Goal: Transaction & Acquisition: Purchase product/service

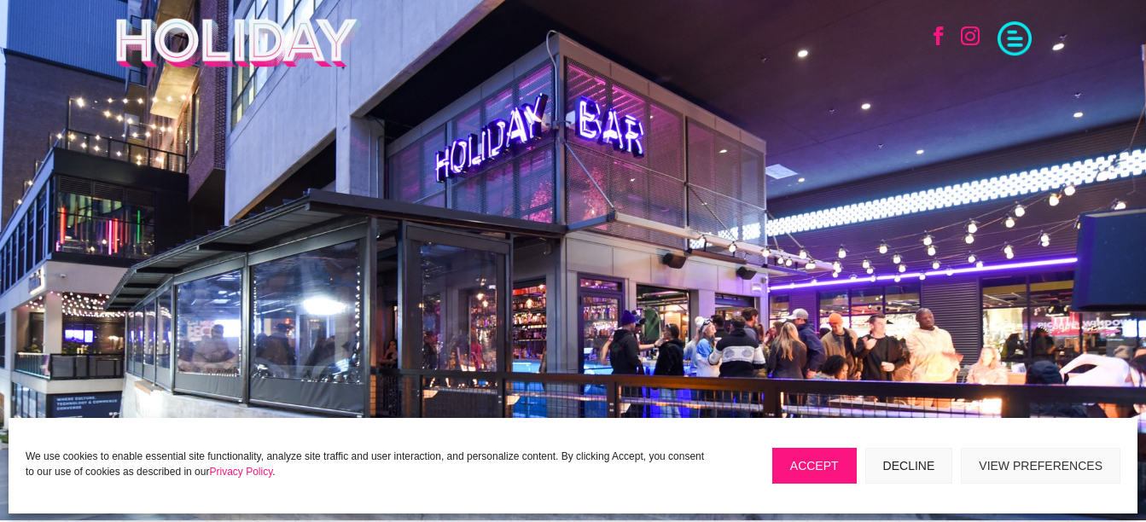
click at [1025, 44] on span at bounding box center [1014, 37] width 34 height 34
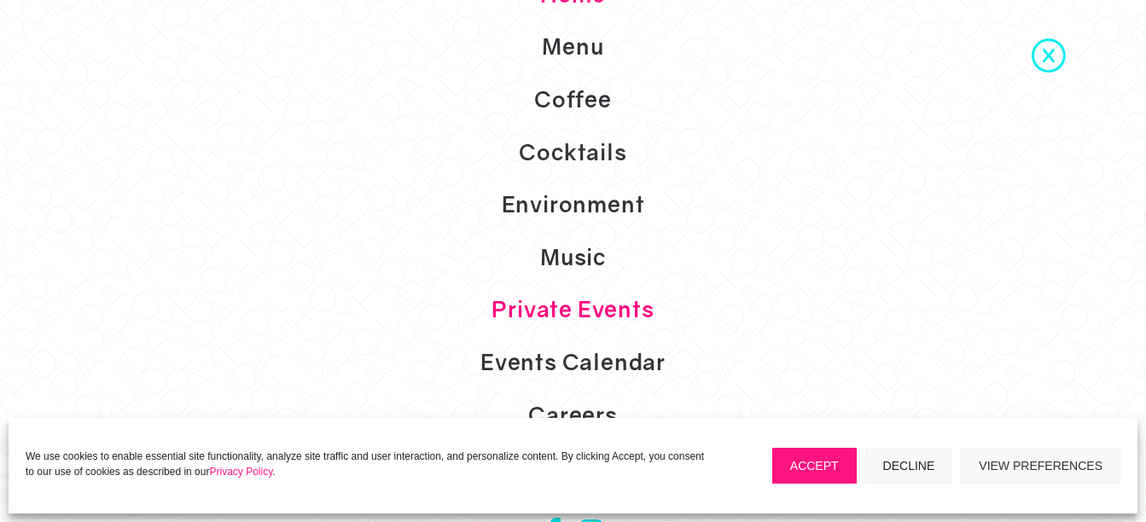
click at [631, 319] on link "Private Events" at bounding box center [573, 309] width 1146 height 53
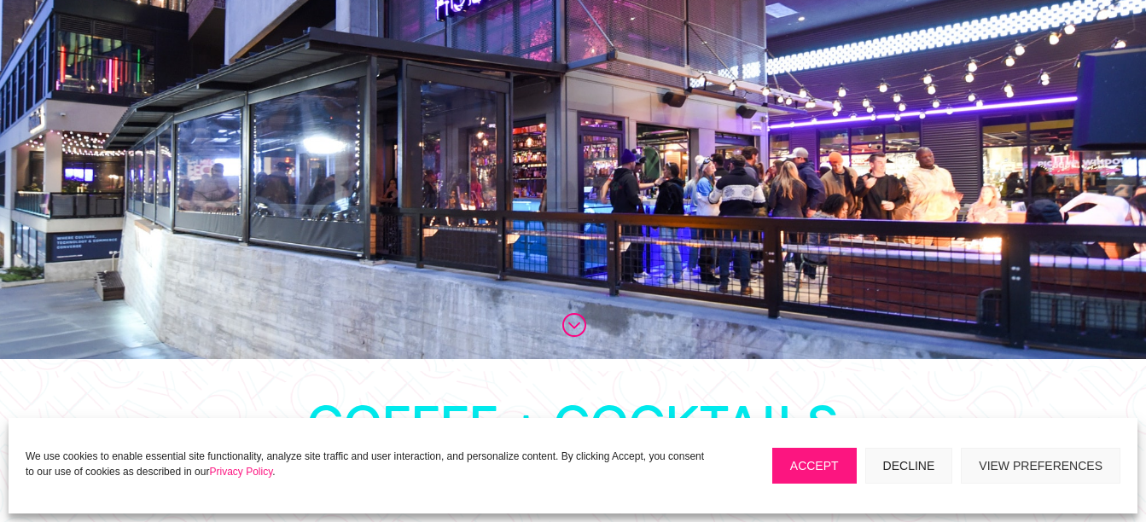
scroll to position [512, 0]
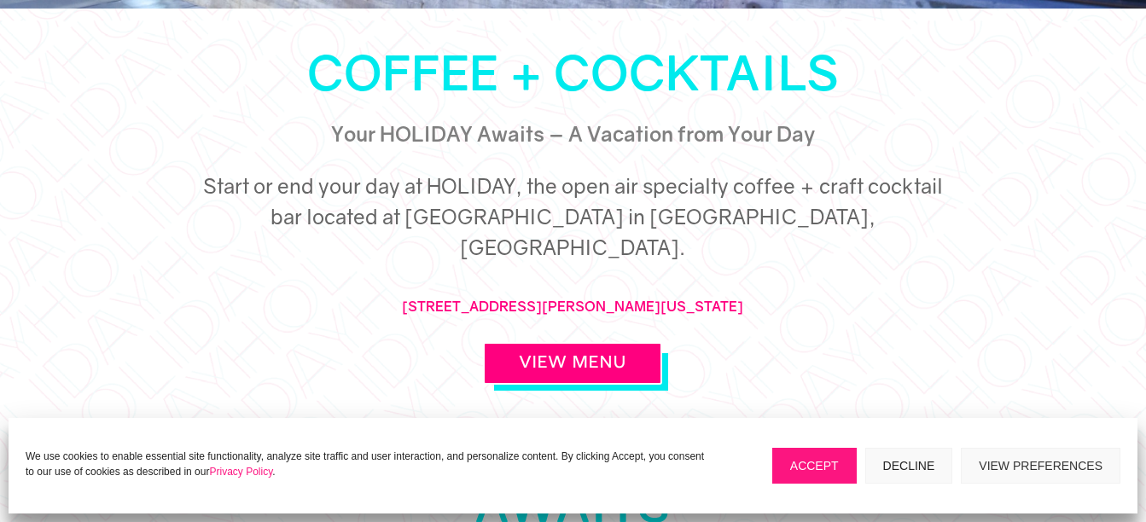
click at [827, 469] on button "Accept" at bounding box center [814, 466] width 84 height 36
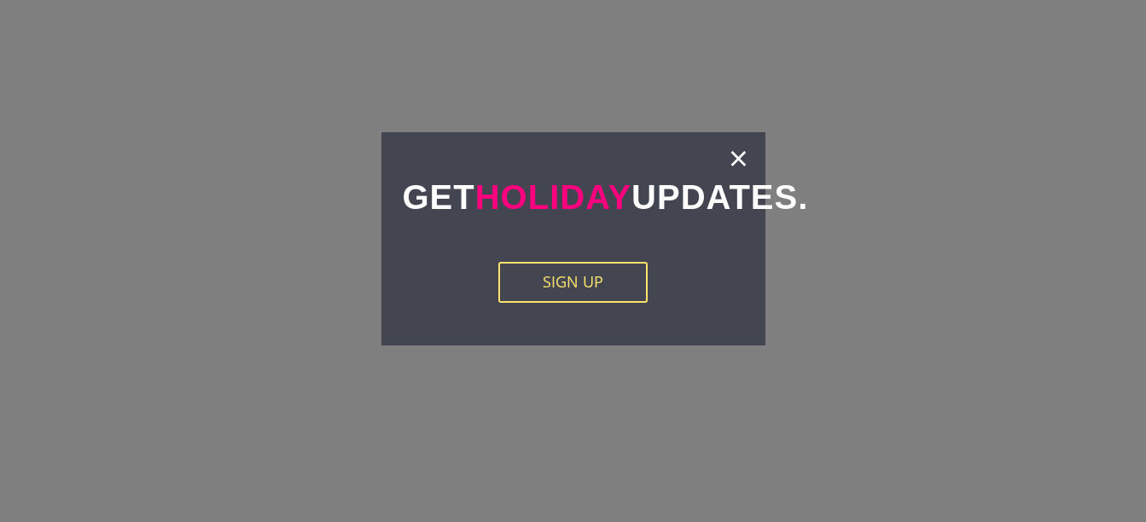
scroll to position [2559, 0]
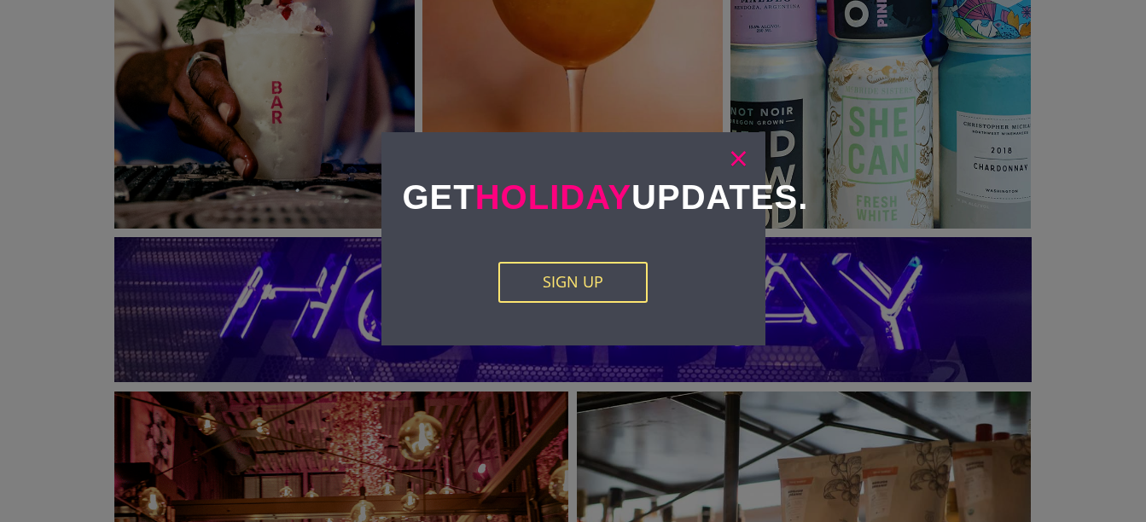
click at [742, 166] on link "×" at bounding box center [739, 157] width 20 height 17
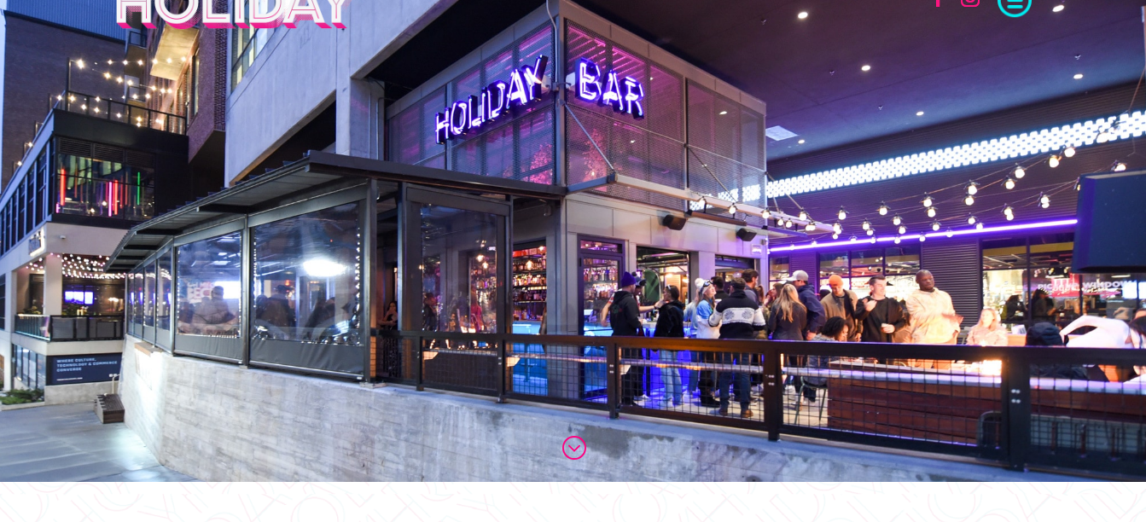
scroll to position [0, 0]
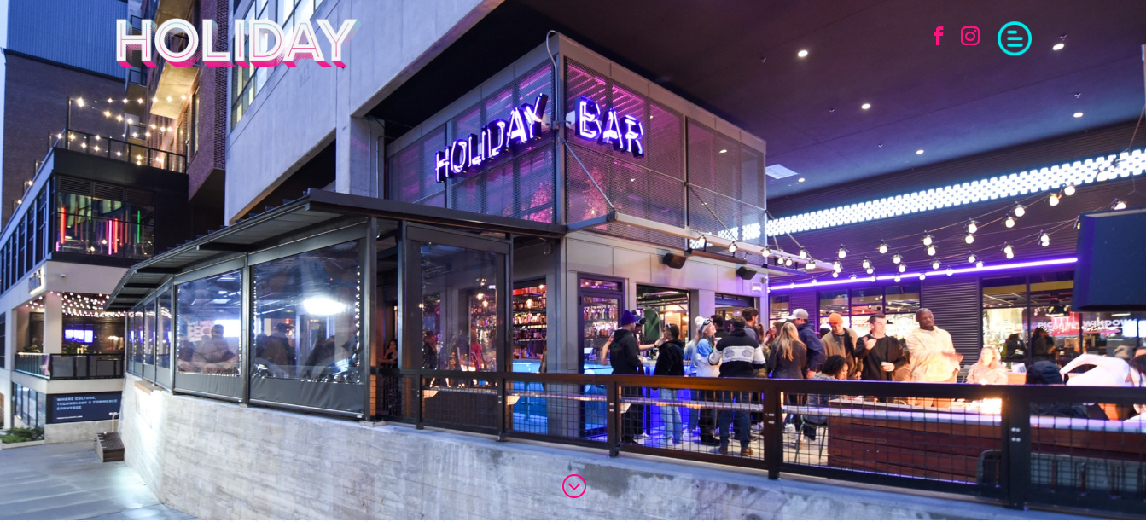
click at [1029, 44] on span at bounding box center [1014, 37] width 34 height 34
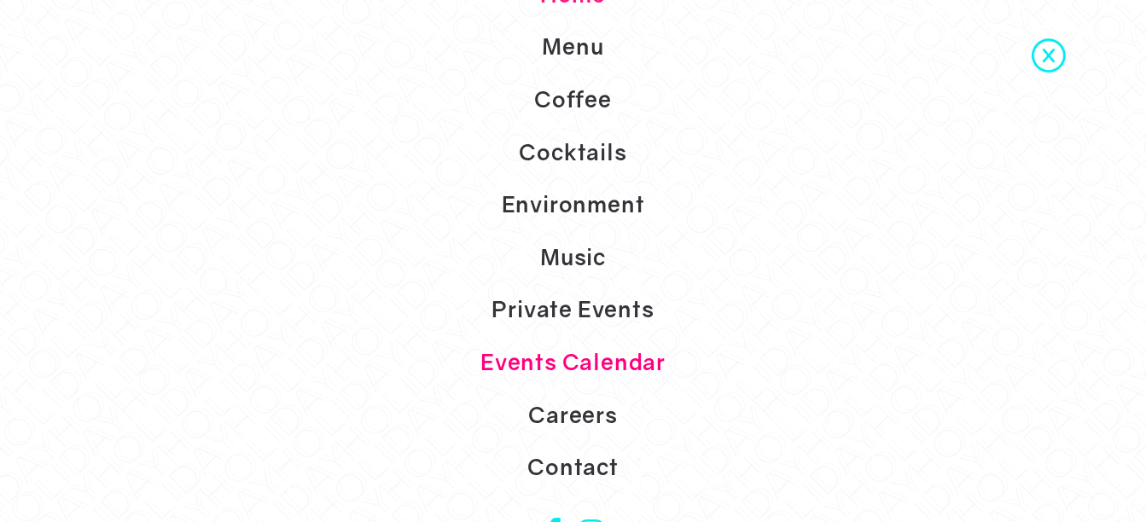
click at [602, 359] on link "Events Calendar" at bounding box center [573, 362] width 1146 height 53
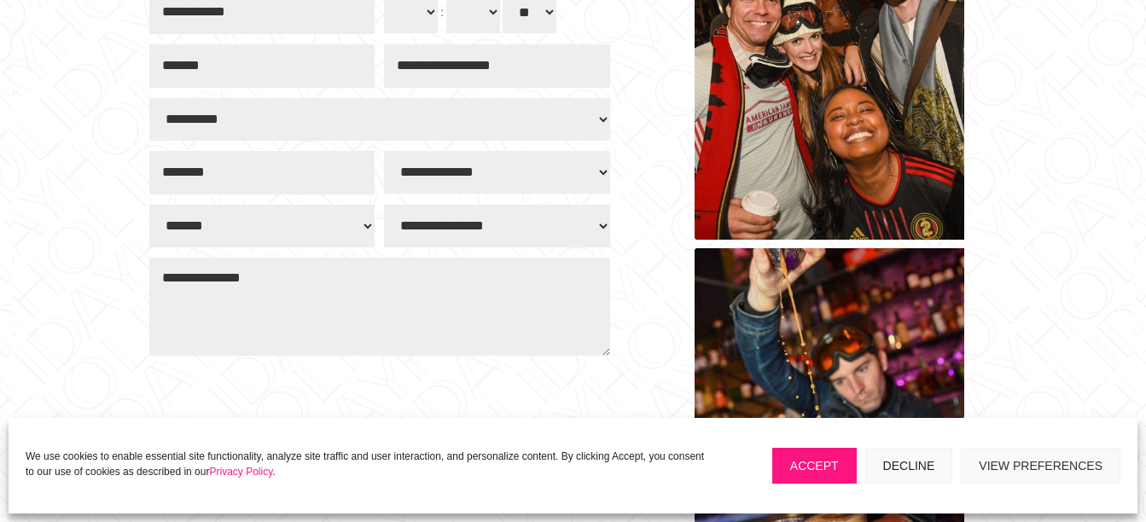
scroll to position [1024, 0]
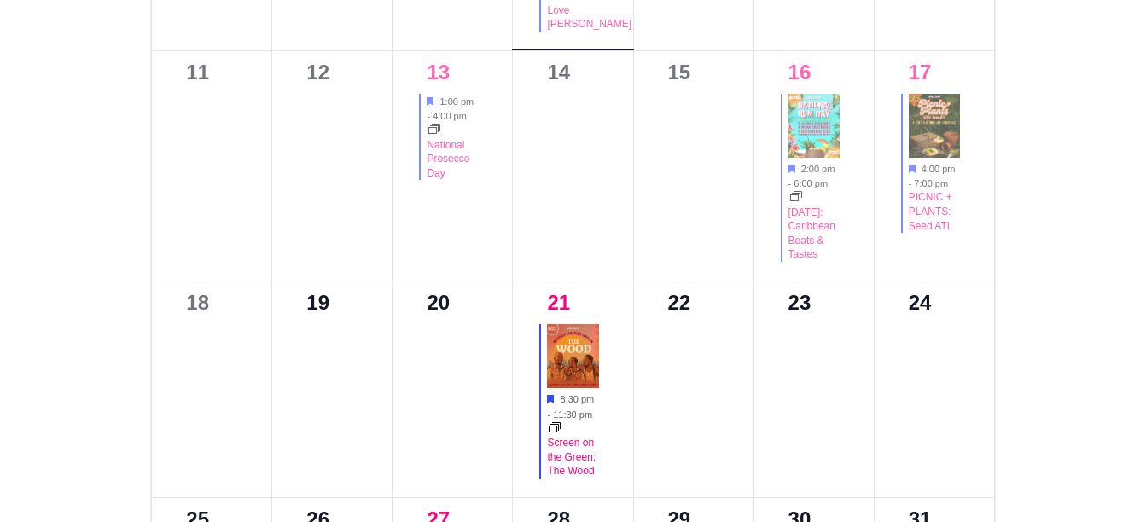
scroll to position [1194, 0]
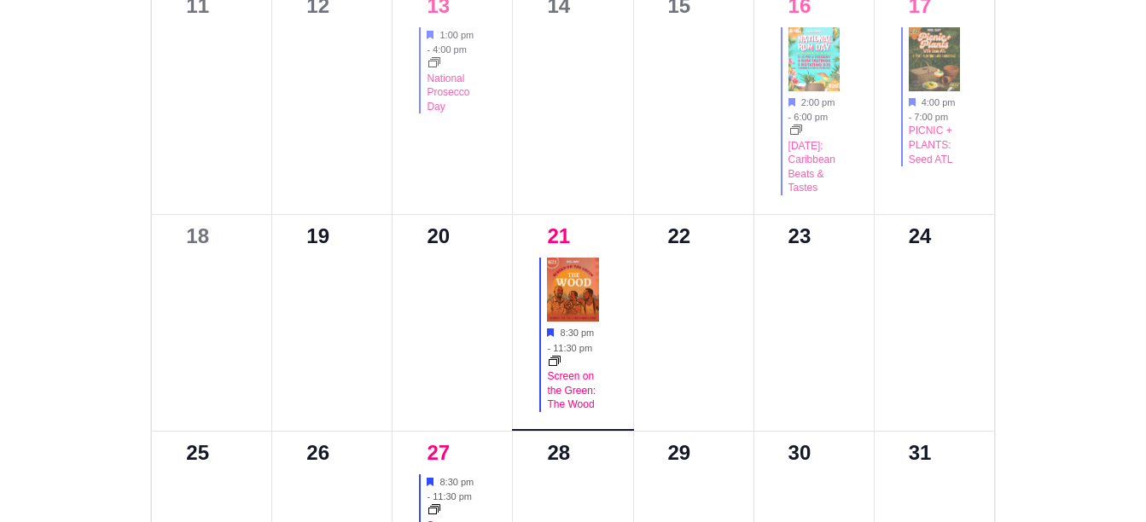
click at [587, 294] on img at bounding box center [572, 290] width 51 height 64
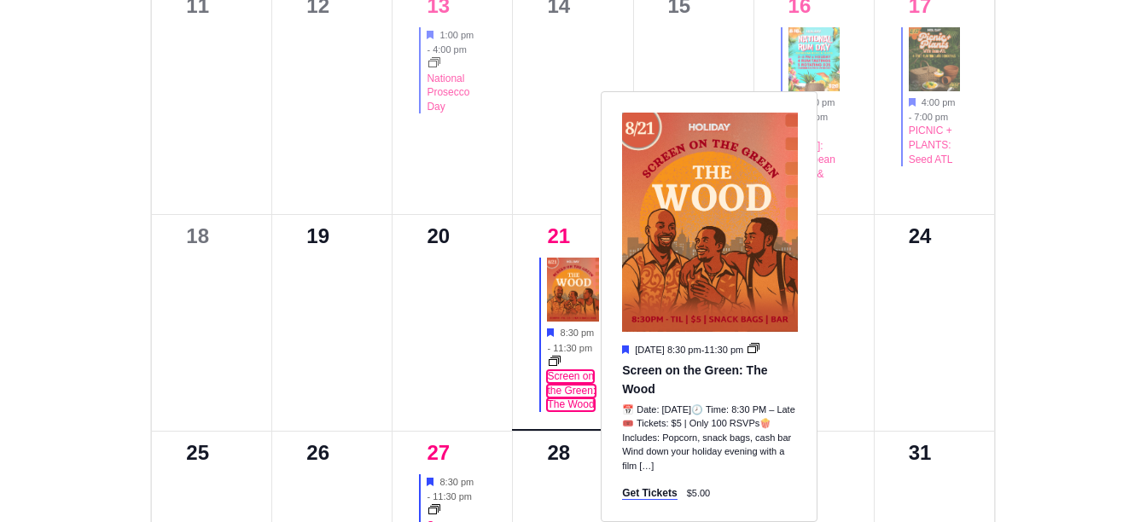
click at [577, 402] on link "Screen on the Green: The Wood" at bounding box center [571, 390] width 49 height 41
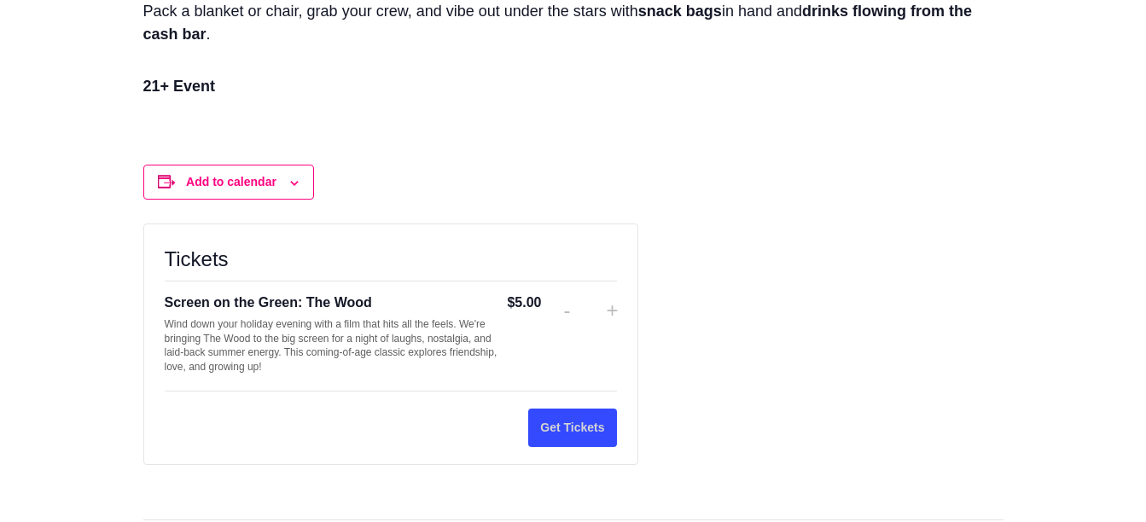
scroll to position [1621, 0]
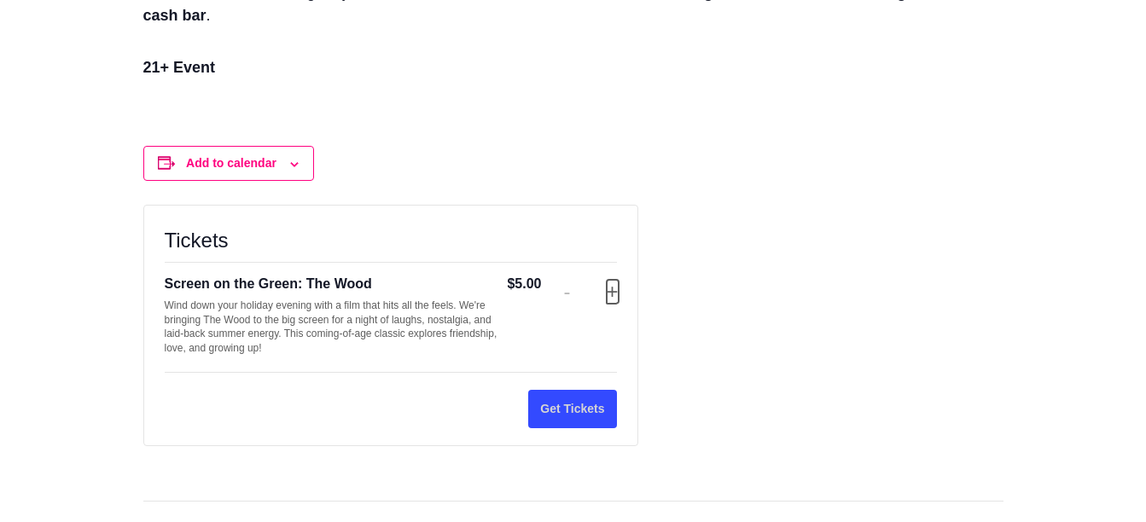
click at [609, 289] on button "Increase ticket quantity for Screen on the Green: The Wood +" at bounding box center [612, 292] width 10 height 24
click at [585, 413] on button "Get Tickets" at bounding box center [572, 409] width 88 height 38
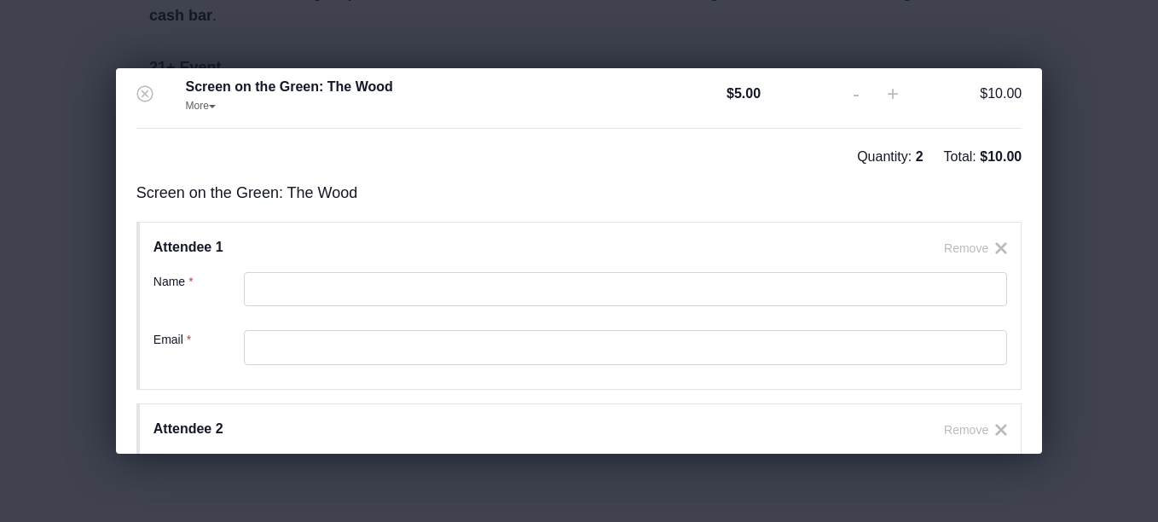
scroll to position [171, 0]
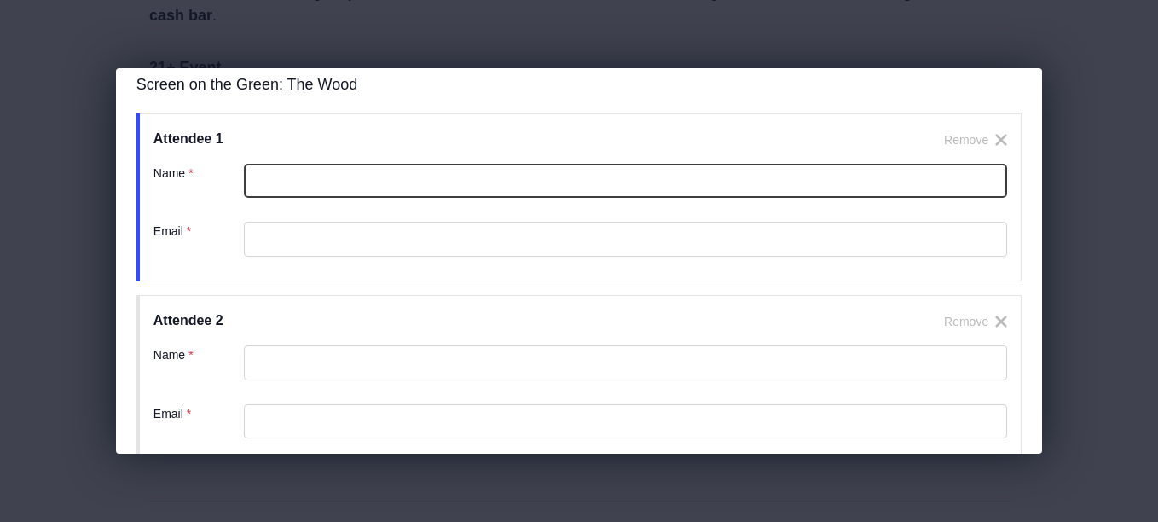
click at [525, 170] on input "Name ( required ) *" at bounding box center [625, 181] width 763 height 35
type input "**********"
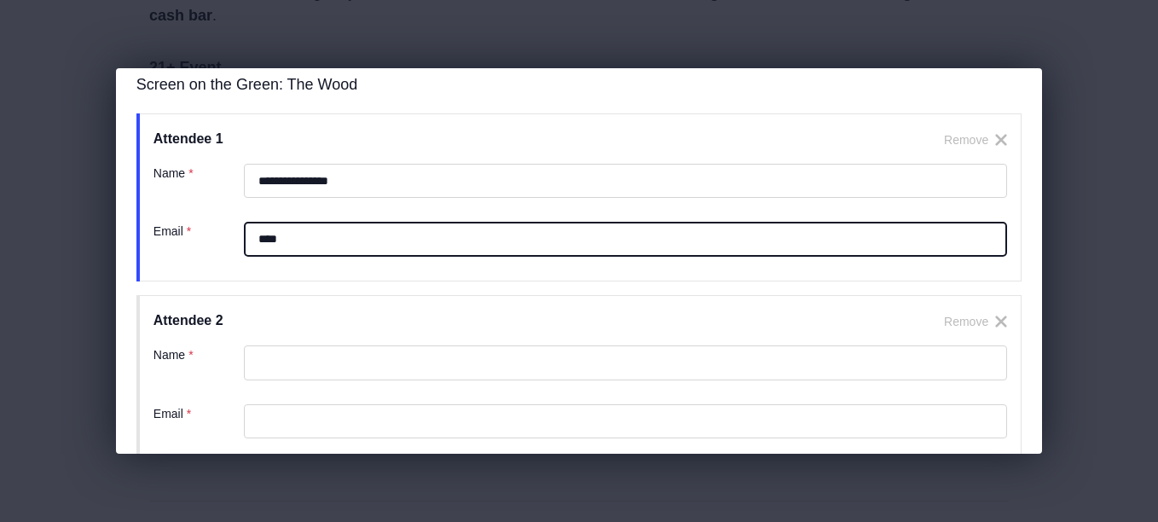
type input "**********"
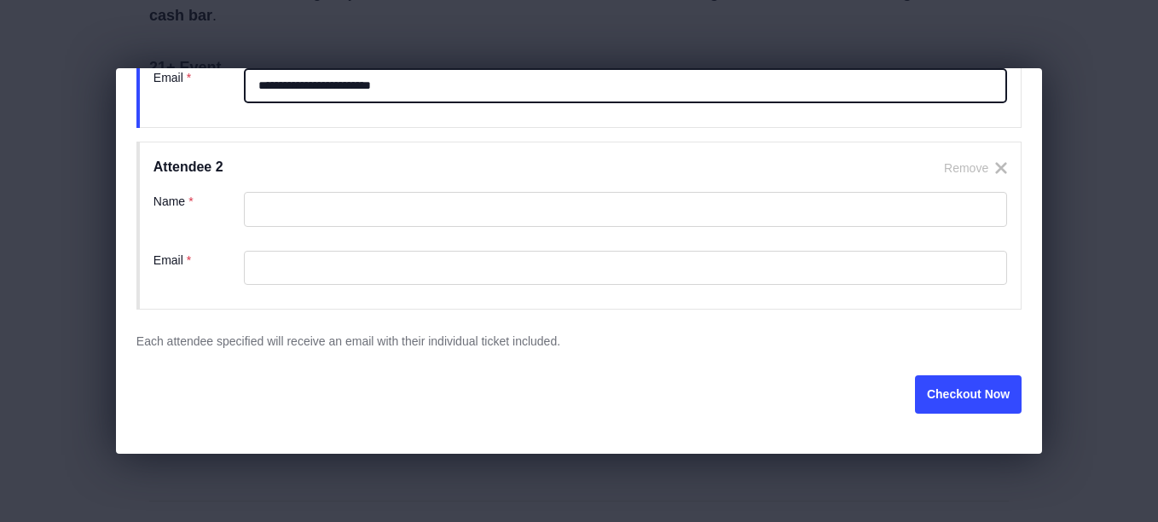
scroll to position [325, 0]
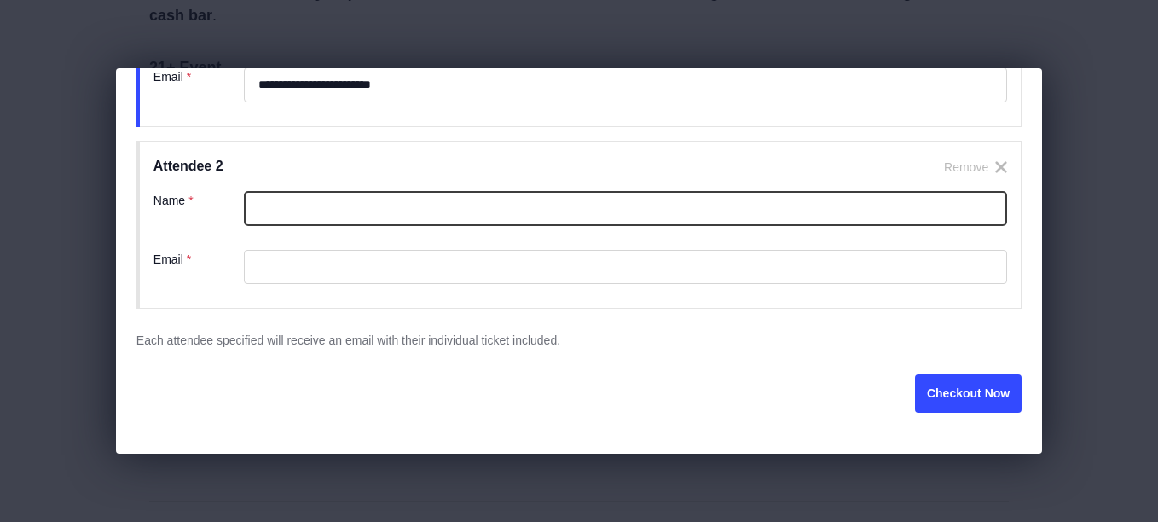
click at [302, 215] on input "Name ( required ) *" at bounding box center [625, 208] width 763 height 35
type input "**********"
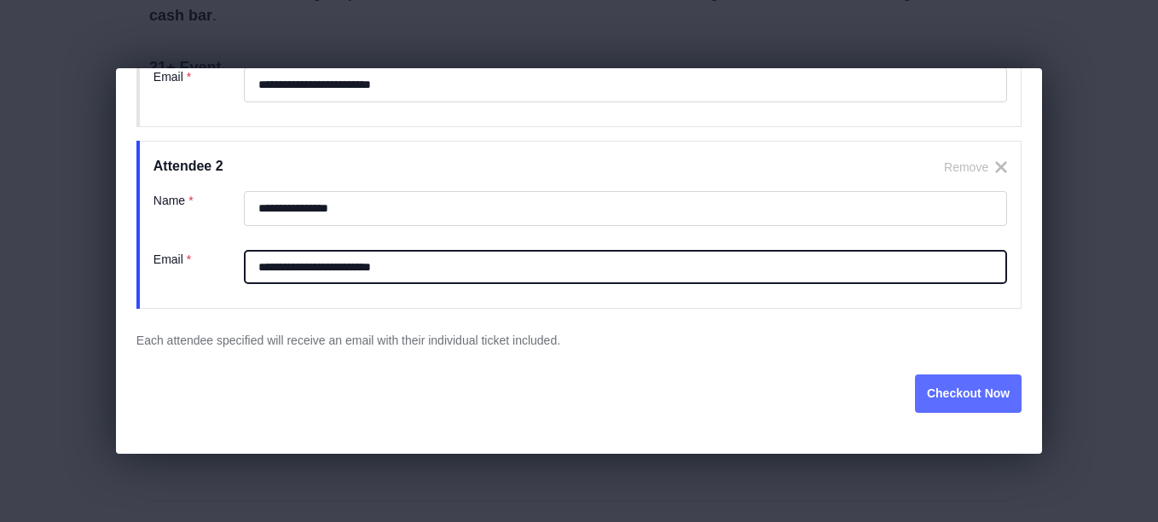
type input "**********"
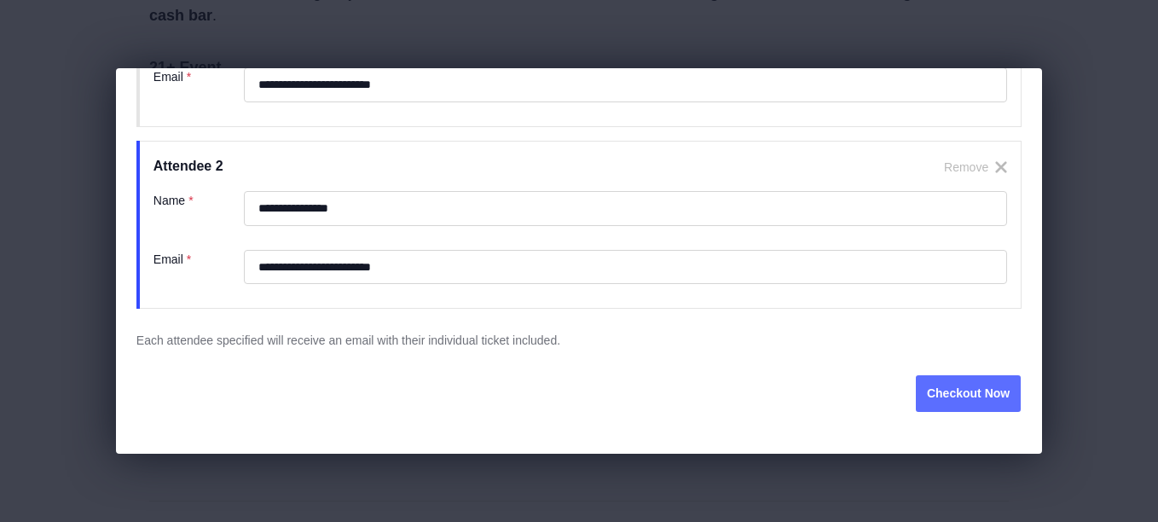
click at [932, 387] on button "Checkout Now" at bounding box center [968, 393] width 107 height 38
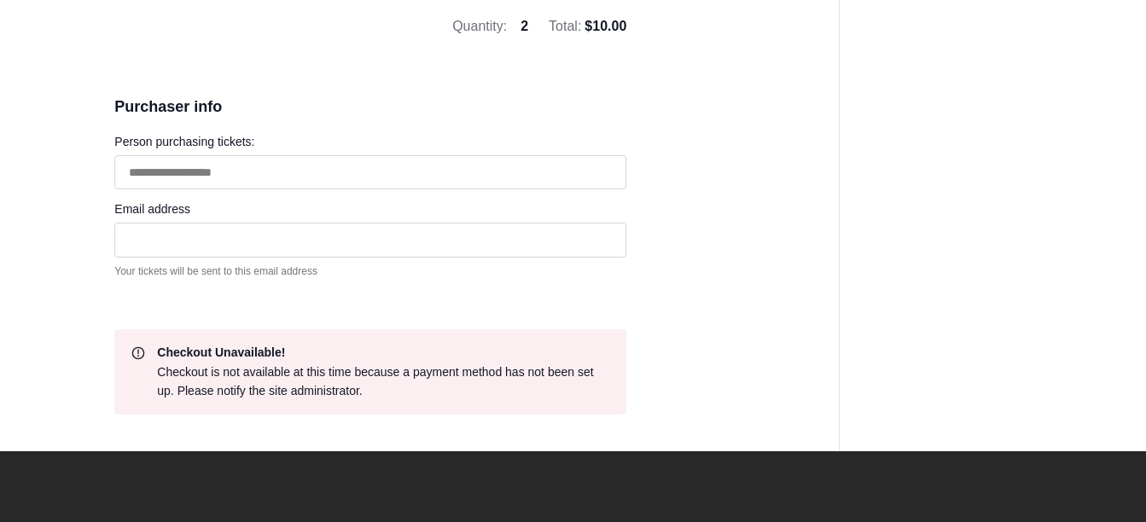
scroll to position [512, 0]
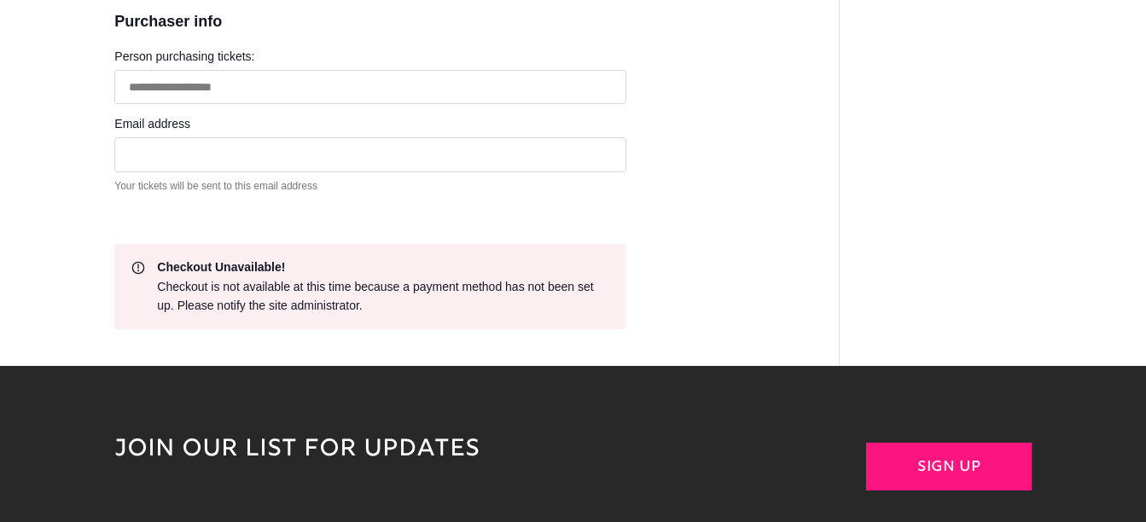
click at [141, 268] on div "Checkout Unavailable! Checkout is not available at this time because a payment …" at bounding box center [370, 286] width 512 height 85
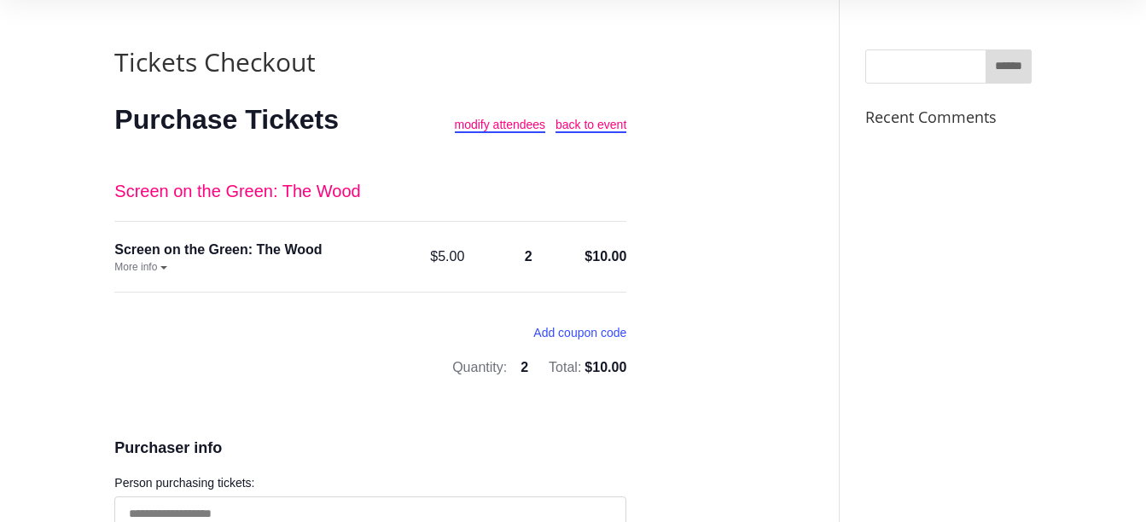
scroll to position [0, 0]
